Goal: Transaction & Acquisition: Purchase product/service

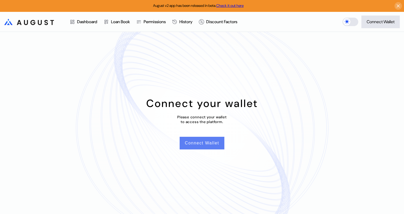
click at [201, 145] on button "Connect Wallet" at bounding box center [202, 143] width 45 height 13
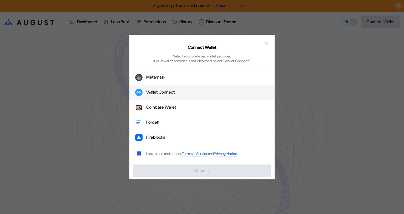
click at [159, 91] on div "Wallet Connect" at bounding box center [160, 93] width 29 height 6
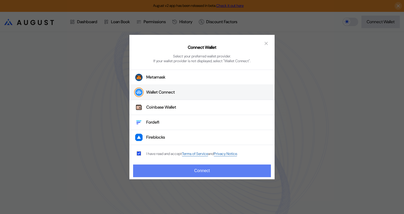
click at [219, 171] on button "Connect" at bounding box center [202, 170] width 138 height 13
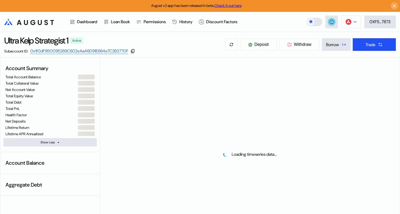
click at [354, 22] on icon at bounding box center [355, 22] width 3 height 2
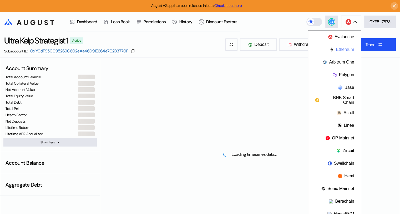
click at [340, 48] on button "Ethereum" at bounding box center [335, 49] width 53 height 13
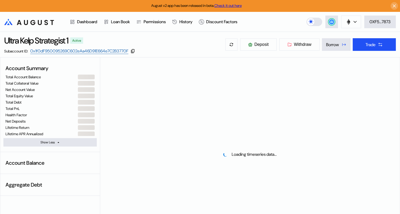
select select "*"
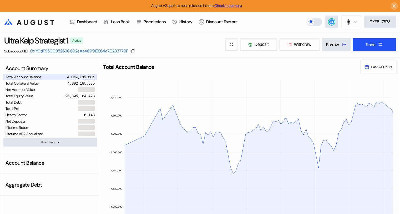
click at [30, 20] on icon ".cls-1 { fill: url(#radial-gradient); } .cls-1, .cls-2 { stroke-width: 0px; } .…" at bounding box center [29, 22] width 50 height 6
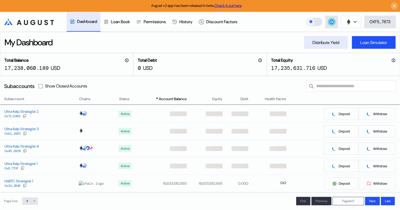
click at [320, 44] on div "Distribute Yield" at bounding box center [326, 43] width 27 height 6
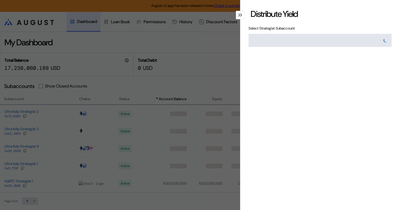
type input "**********"
click at [239, 16] on icon "modal" at bounding box center [240, 14] width 2 height 3
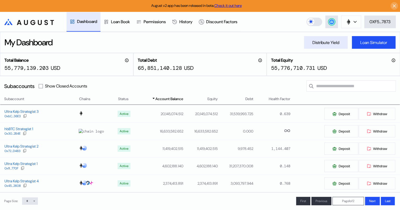
click at [325, 43] on div "Distribute Yield" at bounding box center [326, 43] width 27 height 6
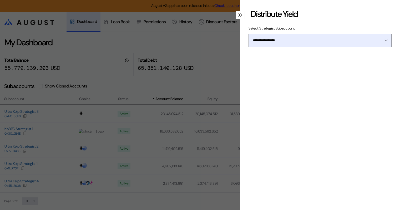
click at [384, 42] on div "Open menu" at bounding box center [385, 40] width 6 height 5
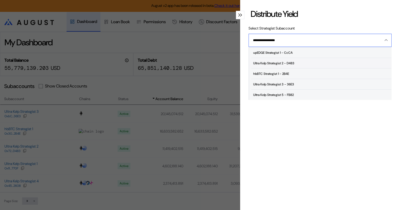
click at [295, 63] on div "Ultra Kelp Strategist 2 - D483" at bounding box center [274, 63] width 41 height 4
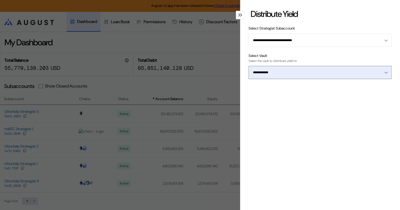
click at [385, 73] on icon "Open menu" at bounding box center [386, 73] width 3 height 2
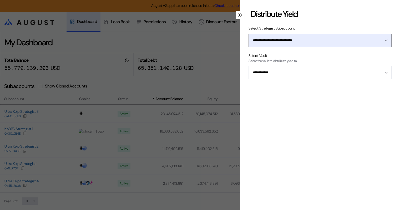
click at [384, 41] on button "**********" at bounding box center [320, 40] width 143 height 13
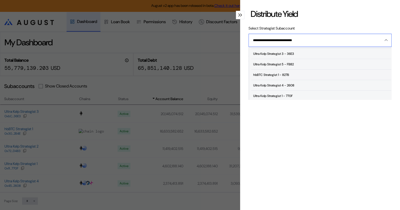
scroll to position [32, 0]
click at [290, 82] on div "Ultra Kelp Strategist 4 - 2608" at bounding box center [274, 84] width 41 height 4
type input "**********"
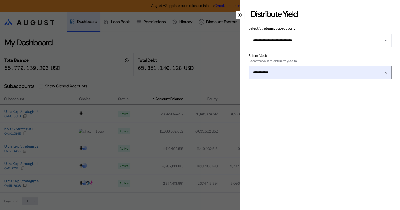
click at [383, 74] on div "Open menu" at bounding box center [385, 72] width 6 height 5
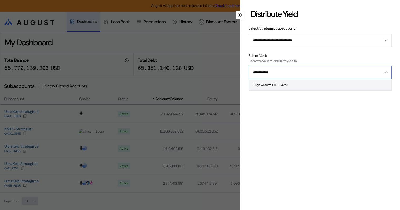
click at [292, 83] on span "High Growth ETH - 0xc8" at bounding box center [321, 85] width 140 height 11
type input "**********"
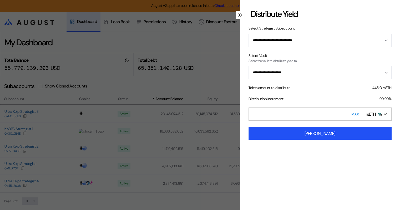
click at [352, 112] on button "MAX" at bounding box center [355, 114] width 11 height 12
drag, startPoint x: 276, startPoint y: 114, endPoint x: 243, endPoint y: 114, distance: 32.9
click at [243, 114] on div "**********" at bounding box center [320, 105] width 160 height 210
type input "*"
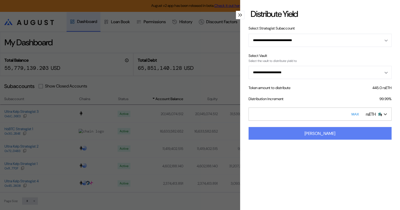
click at [319, 133] on div "[PERSON_NAME]" at bounding box center [320, 134] width 31 height 6
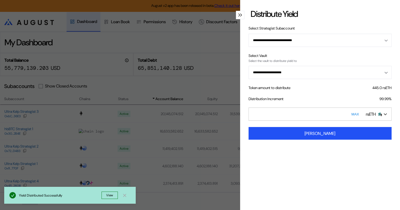
click at [239, 14] on icon "modal" at bounding box center [239, 15] width 1 height 3
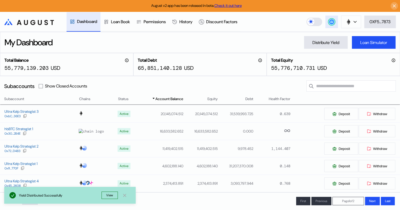
click at [329, 22] on circle at bounding box center [331, 21] width 5 height 5
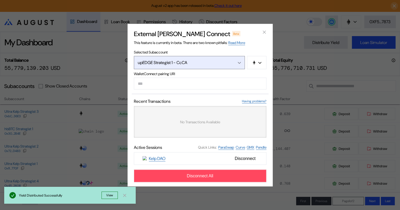
click at [241, 61] on button "upEDGE Strategist 1 - CcCA" at bounding box center [189, 62] width 111 height 13
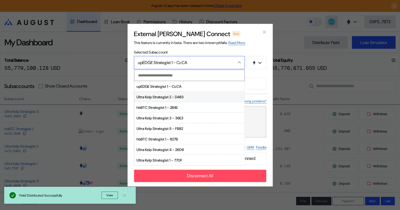
click at [180, 97] on span "Ultra Kelp Strategist 2 - D483" at bounding box center [190, 97] width 110 height 11
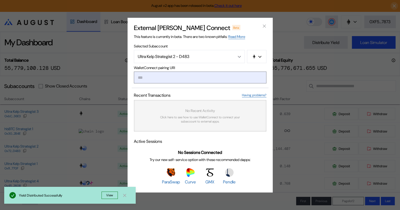
type input "**********"
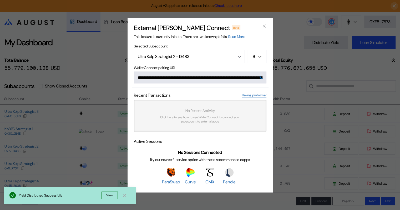
scroll to position [0, 315]
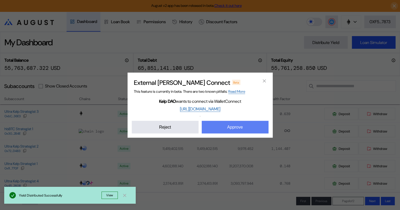
click at [234, 126] on button "Approve" at bounding box center [235, 127] width 67 height 13
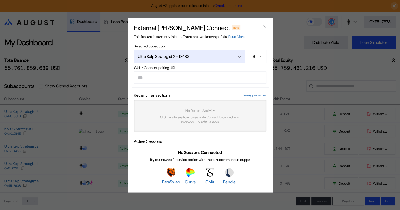
click at [240, 57] on icon "Open menu" at bounding box center [239, 57] width 3 height 2
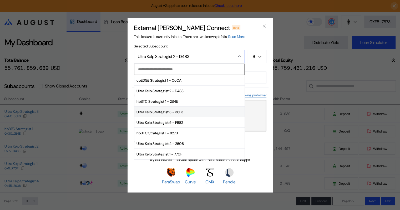
click at [165, 112] on span "Ultra Kelp Strategist 3 - 36E3" at bounding box center [190, 112] width 110 height 11
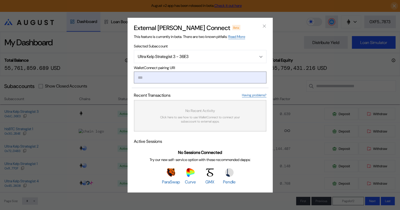
click at [176, 76] on input "modal" at bounding box center [200, 77] width 133 height 12
paste input "**********"
type input "**********"
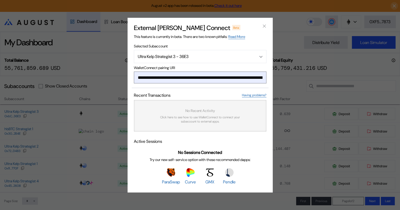
scroll to position [0, 320]
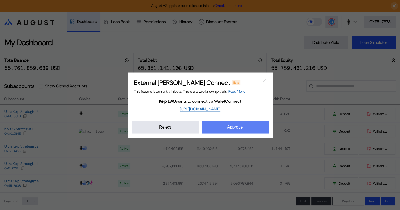
click at [227, 125] on button "Approve" at bounding box center [235, 127] width 67 height 13
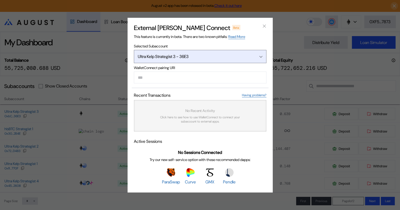
click at [260, 56] on icon "Open menu" at bounding box center [261, 56] width 3 height 1
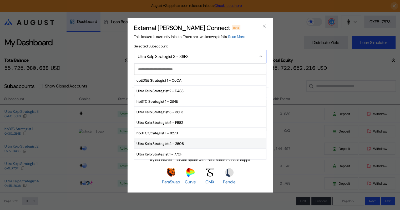
click at [171, 144] on span "Ultra Kelp Strategist 4 - 2608" at bounding box center [201, 143] width 132 height 11
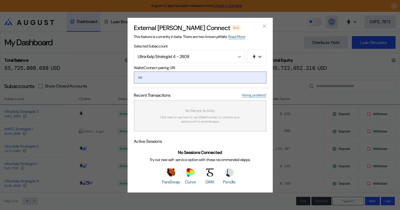
click at [171, 78] on input "modal" at bounding box center [200, 77] width 133 height 12
paste input "**********"
type input "**********"
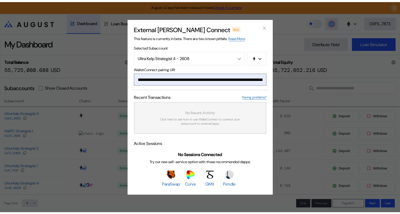
scroll to position [0, 320]
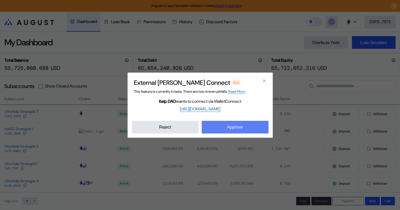
click at [229, 124] on button "Approve" at bounding box center [235, 127] width 67 height 13
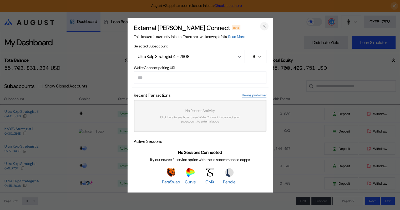
click at [266, 25] on icon "close modal" at bounding box center [264, 26] width 5 height 6
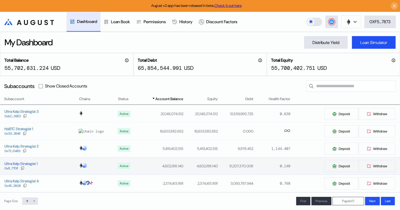
click at [28, 165] on div "Ultra Kelp Strategist 1" at bounding box center [20, 163] width 33 height 5
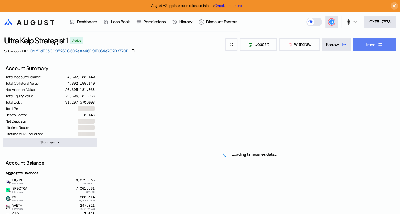
click at [374, 47] on button "Trade" at bounding box center [374, 44] width 43 height 13
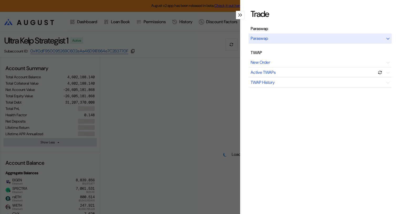
click at [308, 40] on div "Paraswap" at bounding box center [320, 38] width 143 height 10
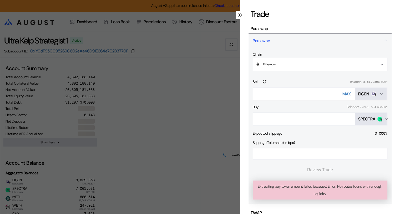
click at [385, 118] on icon "Open menu for selecting token for payment" at bounding box center [387, 119] width 4 height 4
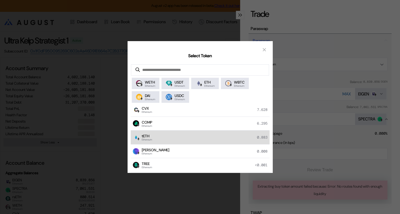
scroll to position [79, 0]
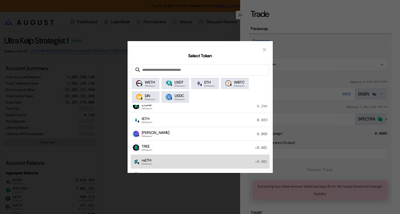
click at [155, 159] on div "rsETH Ethereum <0.001" at bounding box center [200, 162] width 139 height 14
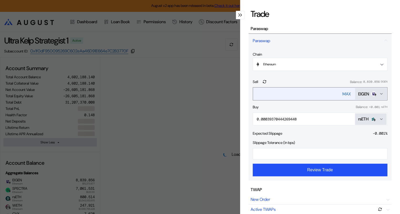
click at [343, 94] on div "MAX" at bounding box center [347, 94] width 8 height 6
type input "**********"
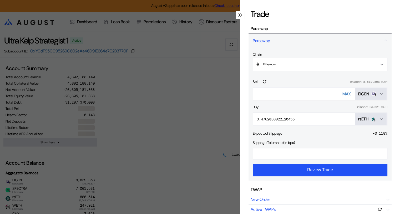
select select "*"
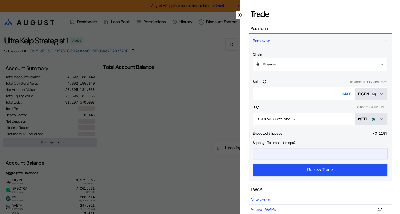
drag, startPoint x: 262, startPoint y: 153, endPoint x: 254, endPoint y: 153, distance: 8.4
click at [254, 153] on input "*" at bounding box center [316, 153] width 126 height 11
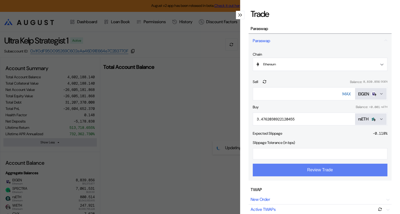
click at [316, 171] on button "Review Trade" at bounding box center [320, 169] width 135 height 13
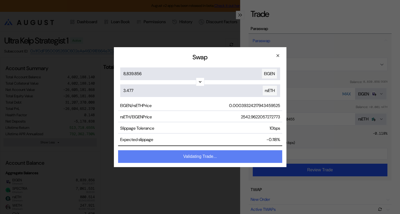
click at [200, 158] on button "Validating Trade..." at bounding box center [200, 156] width 164 height 13
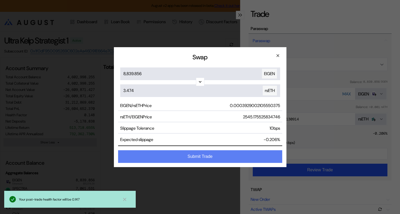
click at [210, 157] on button "Submit Trade" at bounding box center [200, 156] width 164 height 13
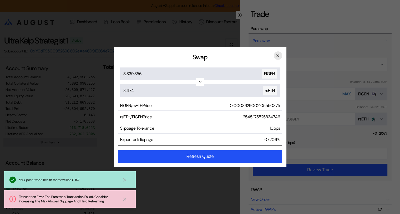
click at [278, 55] on button "×" at bounding box center [278, 55] width 8 height 8
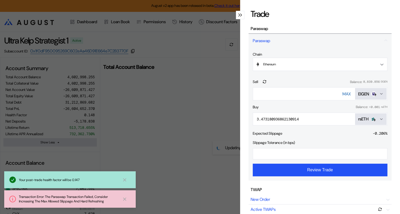
drag, startPoint x: 265, startPoint y: 154, endPoint x: 241, endPoint y: 153, distance: 23.2
click at [241, 153] on div "**********" at bounding box center [320, 107] width 160 height 214
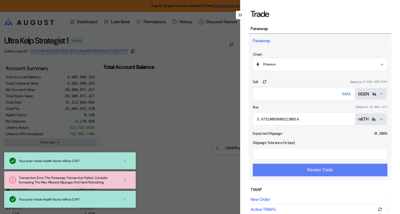
click at [315, 171] on button "Review Trade" at bounding box center [320, 169] width 135 height 13
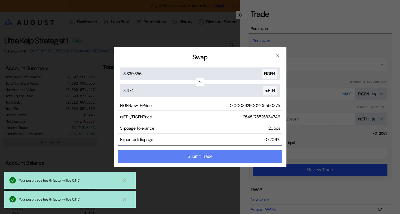
click at [207, 156] on button "Submit Trade" at bounding box center [200, 156] width 164 height 13
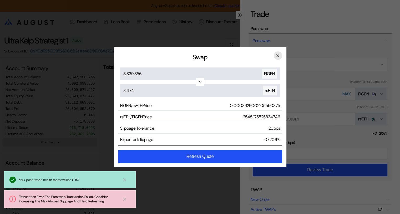
click at [278, 56] on button "×" at bounding box center [278, 55] width 8 height 8
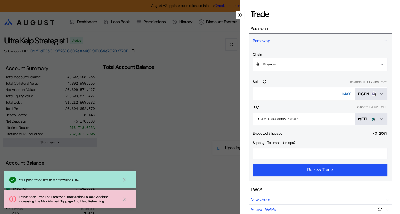
drag, startPoint x: 270, startPoint y: 155, endPoint x: 248, endPoint y: 153, distance: 21.6
click at [249, 153] on div "**********" at bounding box center [320, 114] width 143 height 133
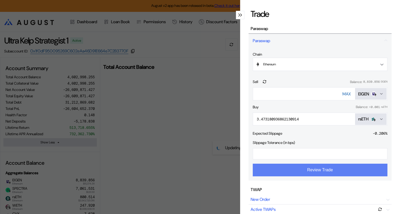
type input "**"
click at [314, 172] on button "Review Trade" at bounding box center [320, 169] width 135 height 13
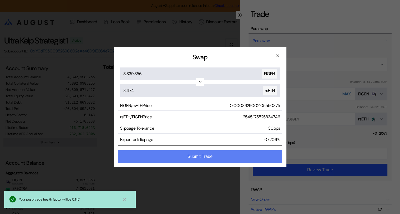
click at [196, 156] on button "Submit Trade" at bounding box center [200, 156] width 164 height 13
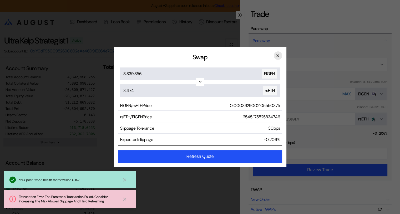
click at [277, 55] on button "×" at bounding box center [278, 55] width 8 height 8
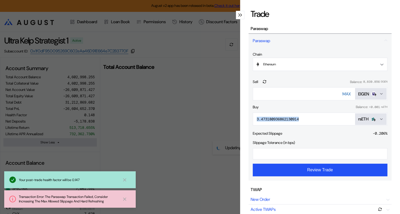
drag, startPoint x: 304, startPoint y: 119, endPoint x: 249, endPoint y: 115, distance: 56.0
click at [249, 115] on div "**********" at bounding box center [320, 114] width 143 height 133
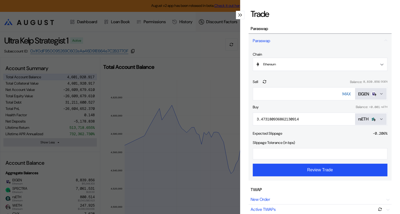
click at [239, 14] on icon "modal" at bounding box center [240, 14] width 2 height 3
